Goal: Task Accomplishment & Management: Use online tool/utility

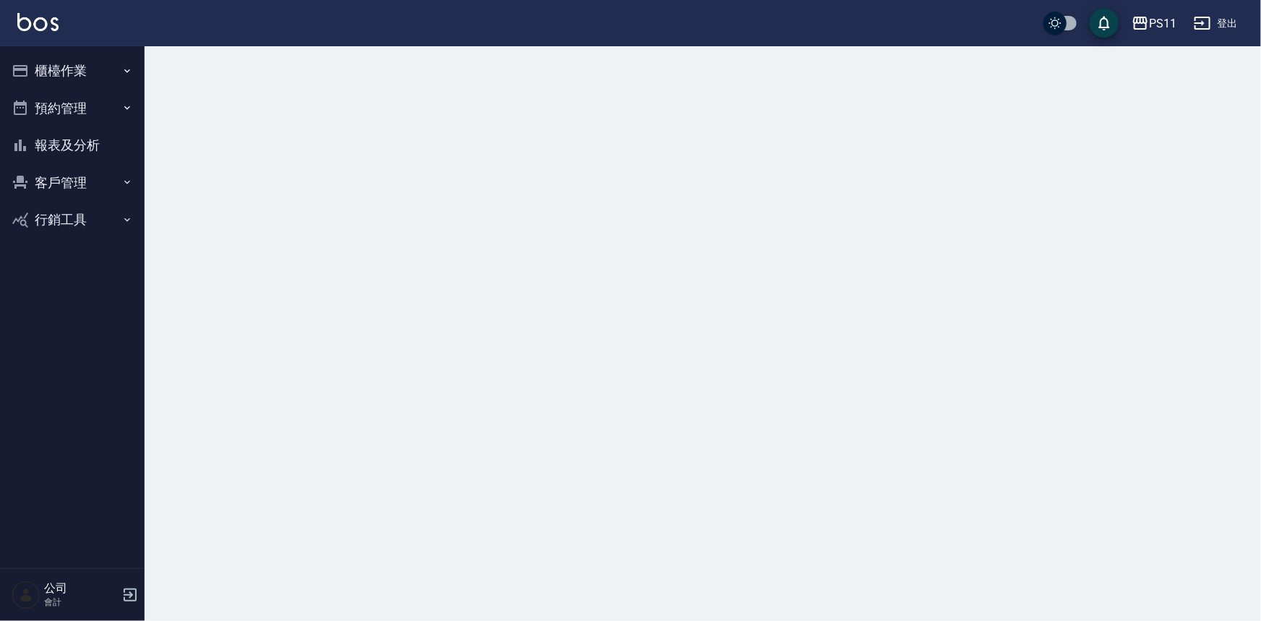
click at [95, 150] on button "報表及分析" at bounding box center [72, 146] width 133 height 38
click at [103, 83] on button "櫃檯作業" at bounding box center [72, 71] width 133 height 38
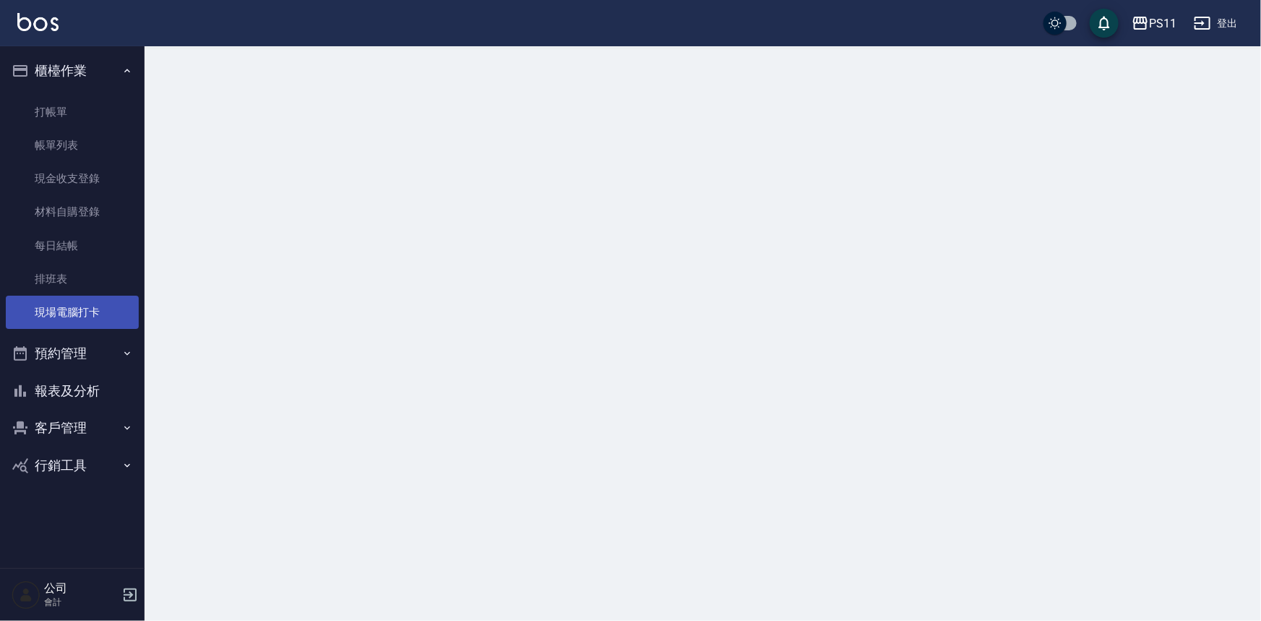
click at [111, 305] on link "現場電腦打卡" at bounding box center [72, 312] width 133 height 33
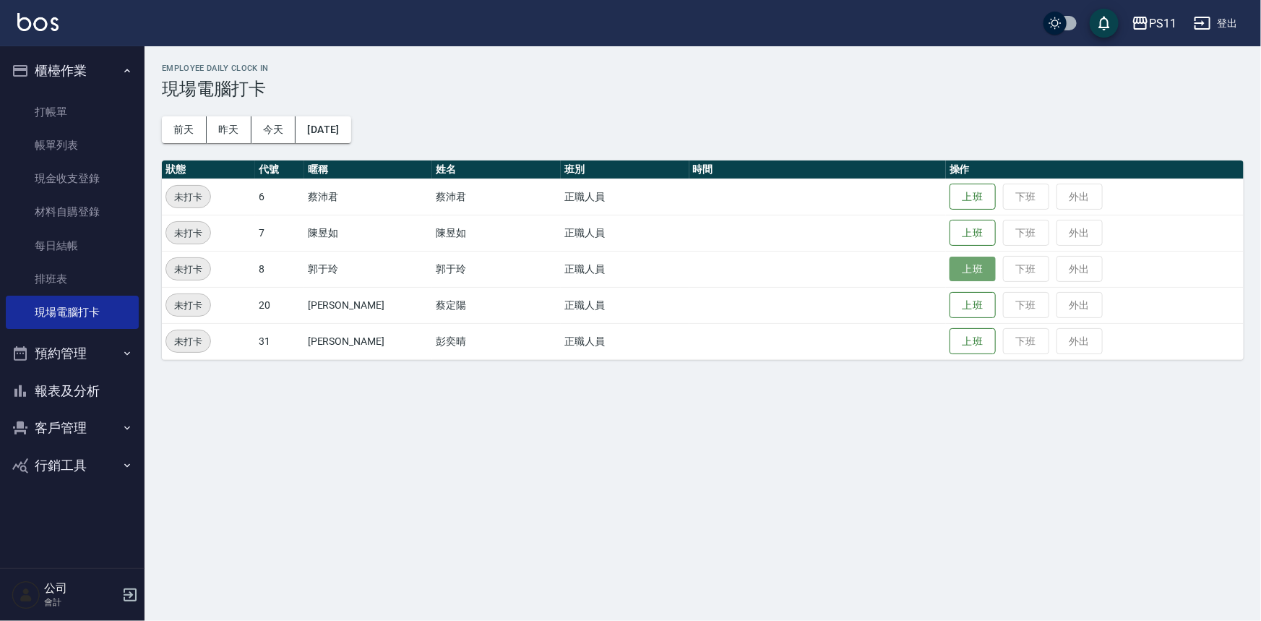
click at [959, 267] on button "上班" at bounding box center [973, 269] width 46 height 25
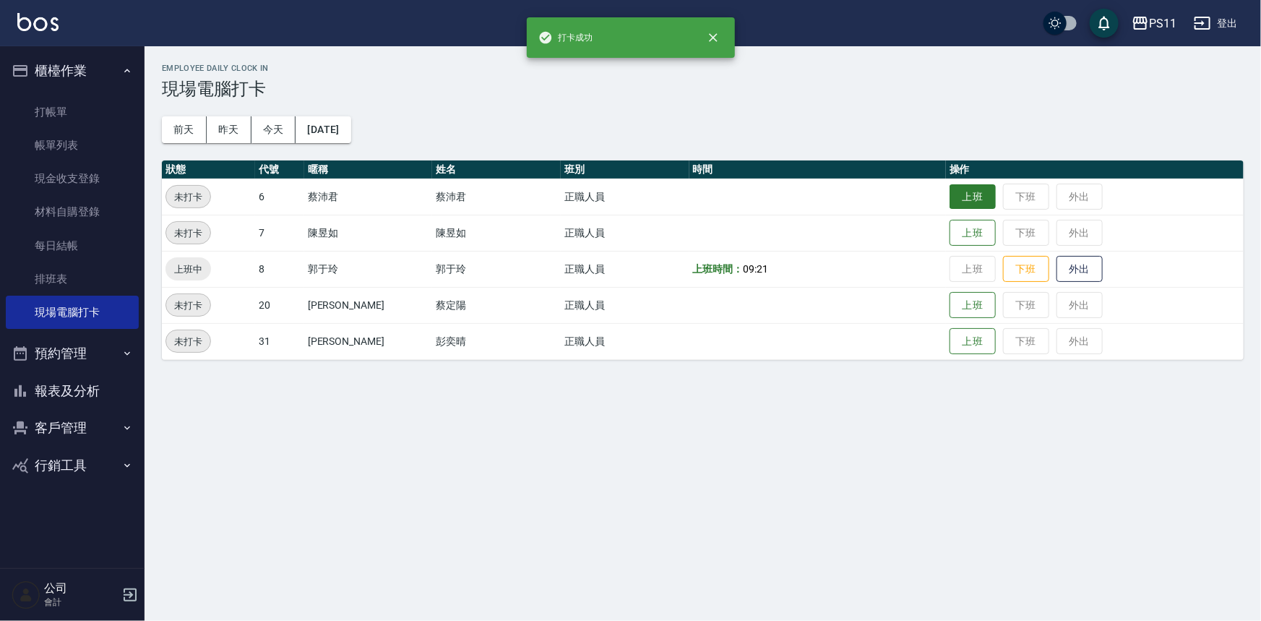
click at [950, 199] on button "上班" at bounding box center [973, 196] width 46 height 25
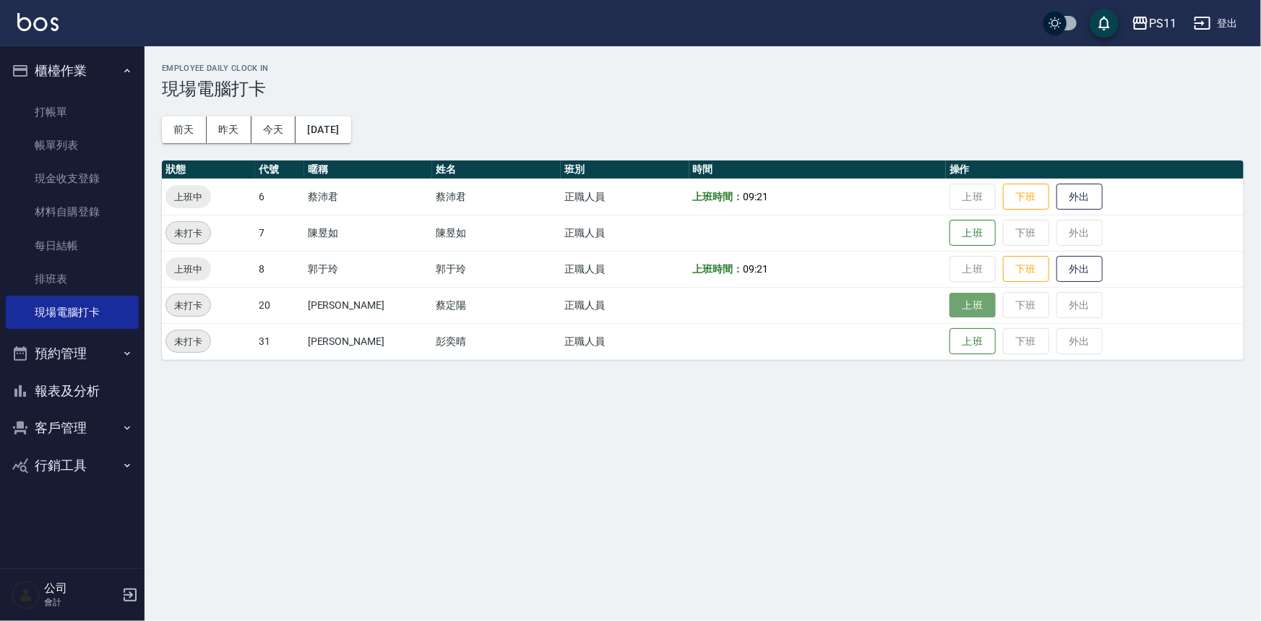
click at [965, 311] on button "上班" at bounding box center [973, 305] width 46 height 25
click at [967, 232] on button "上班" at bounding box center [973, 232] width 46 height 25
